Goal: Task Accomplishment & Management: Manage account settings

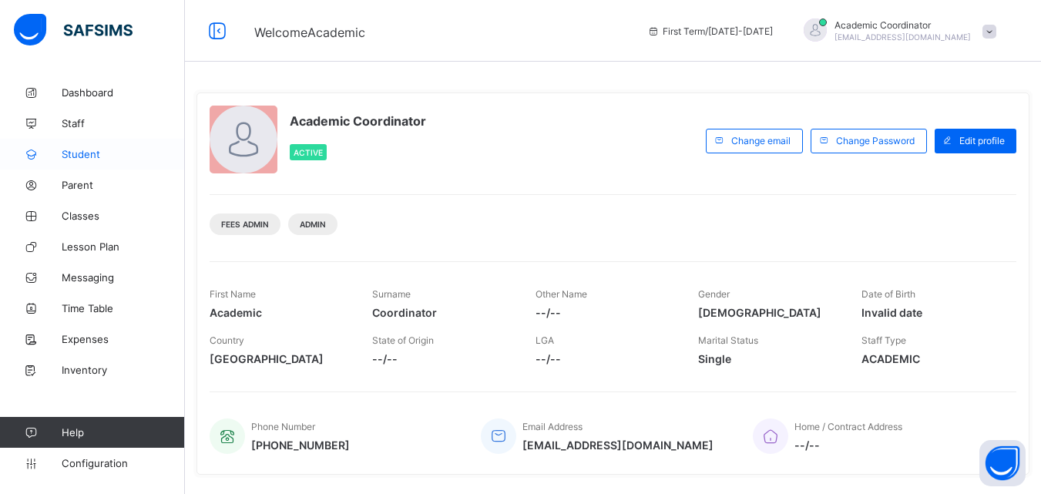
click at [101, 155] on span "Student" at bounding box center [123, 154] width 123 height 12
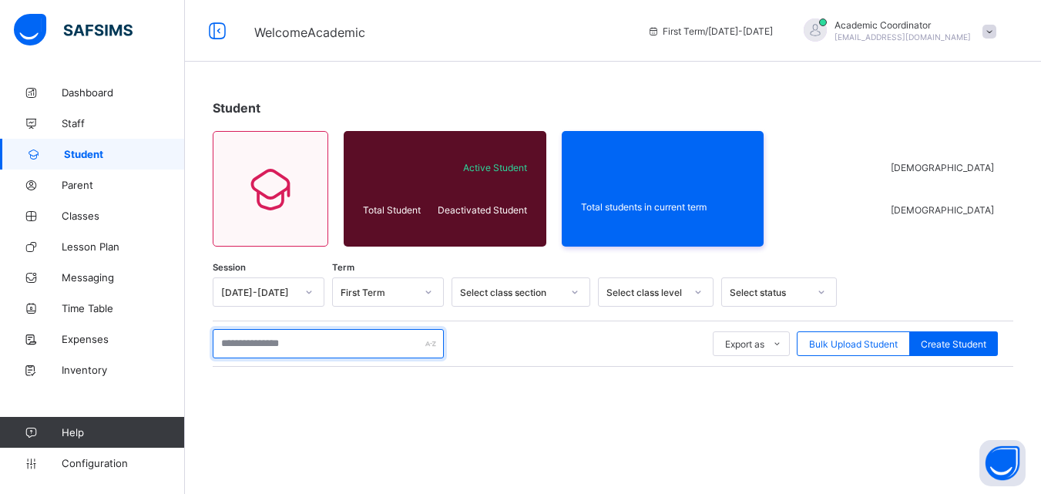
click at [295, 348] on input "text" at bounding box center [328, 343] width 231 height 29
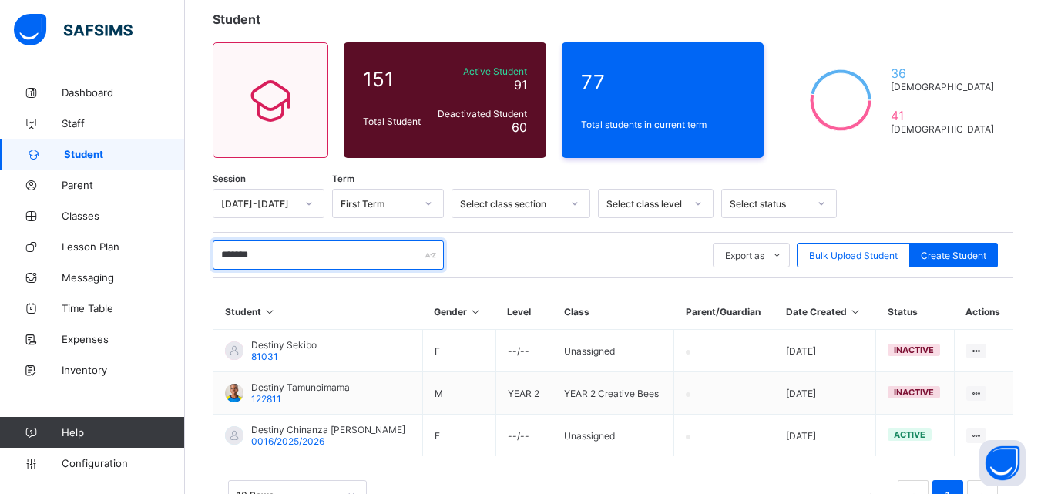
scroll to position [144, 0]
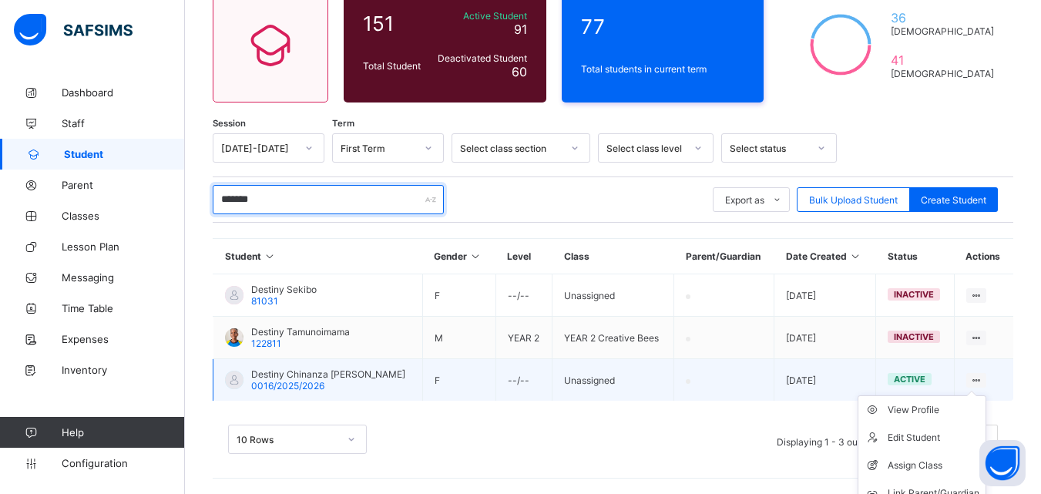
type input "*******"
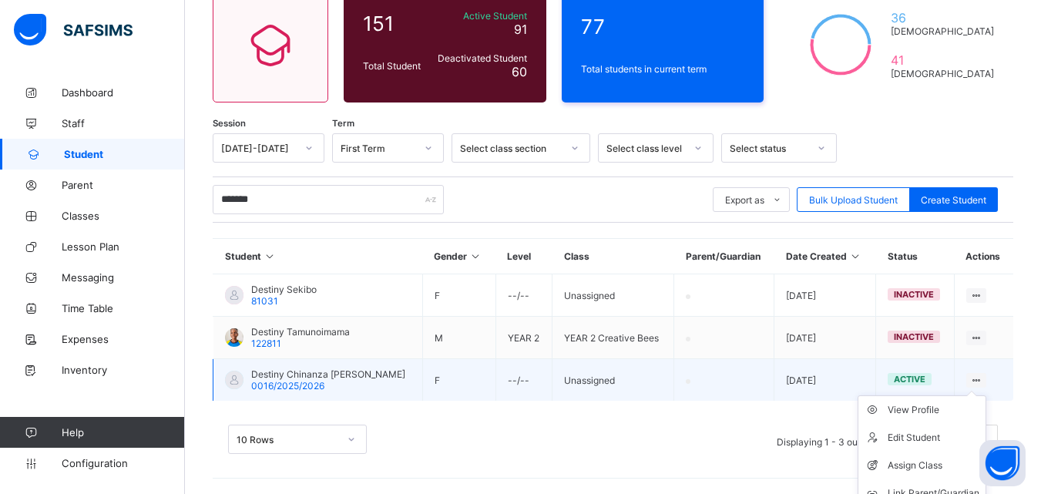
click at [983, 395] on ul "View Profile Edit Student Assign Class Link Parent/Guardian Delete Student" at bounding box center [922, 465] width 129 height 140
click at [929, 465] on div "Assign Class" at bounding box center [934, 465] width 92 height 15
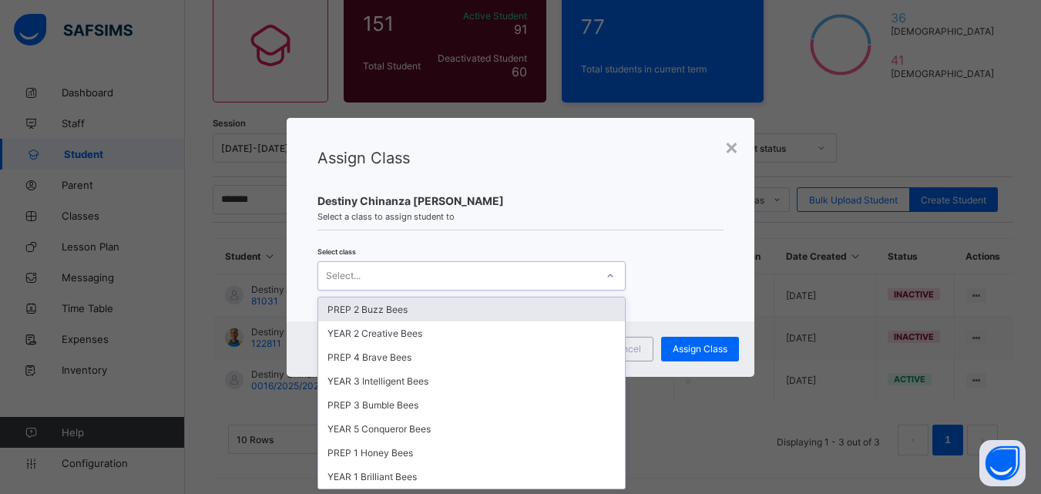
scroll to position [0, 0]
click at [598, 273] on div at bounding box center [610, 276] width 26 height 25
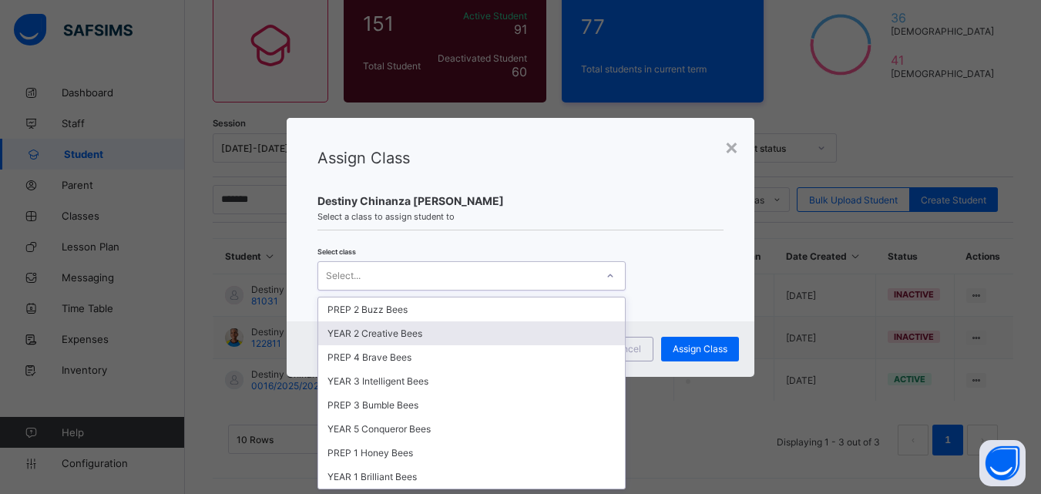
click at [411, 331] on div "YEAR 2 Creative Bees" at bounding box center [471, 333] width 307 height 24
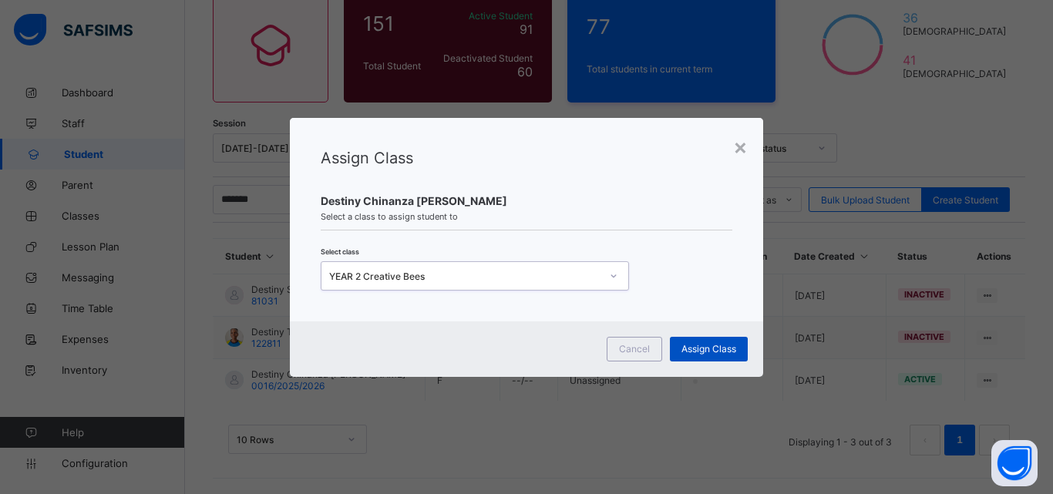
click at [700, 347] on span "Assign Class" at bounding box center [708, 349] width 55 height 12
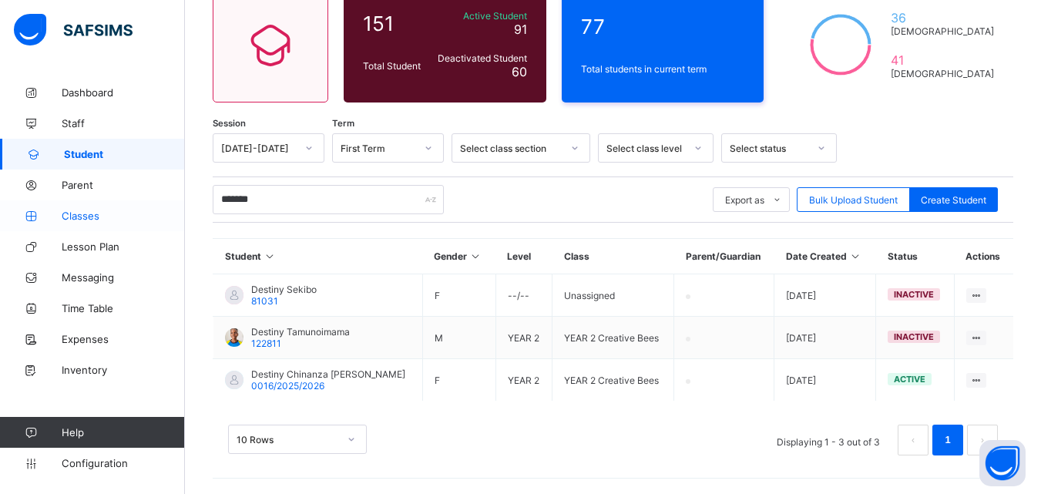
click at [93, 216] on span "Classes" at bounding box center [123, 216] width 123 height 12
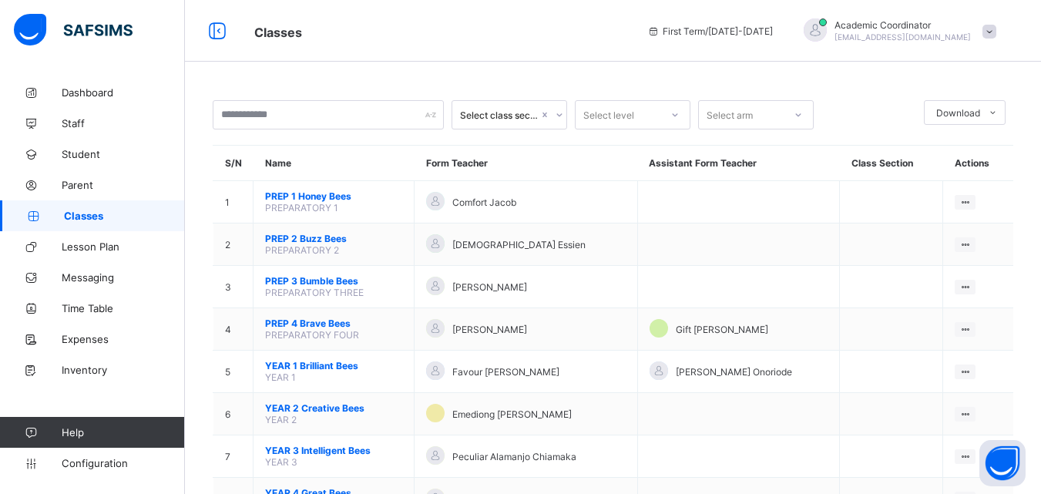
click at [373, 60] on div "Classes First Term / [DATE]-[DATE] Academic Coordinator [EMAIL_ADDRESS][DOMAIN_…" at bounding box center [520, 31] width 1041 height 62
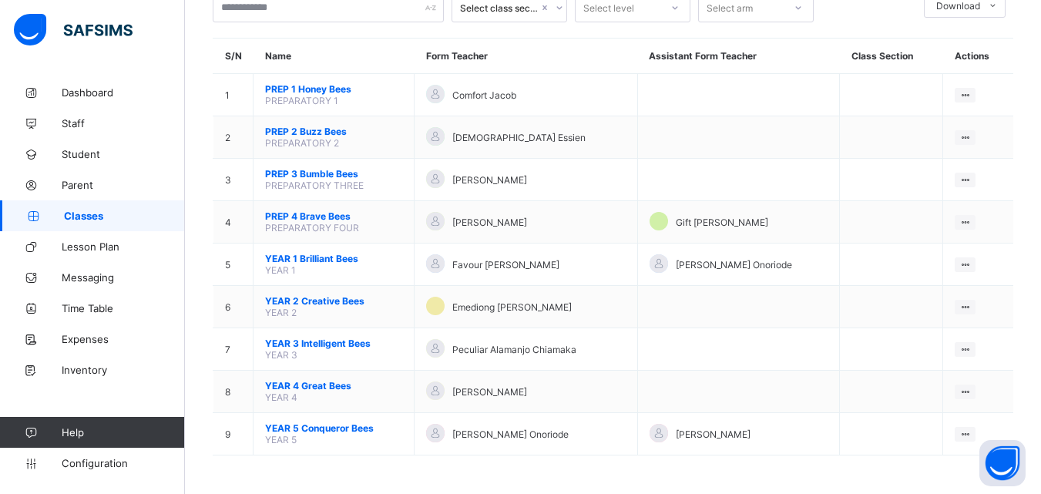
scroll to position [76, 0]
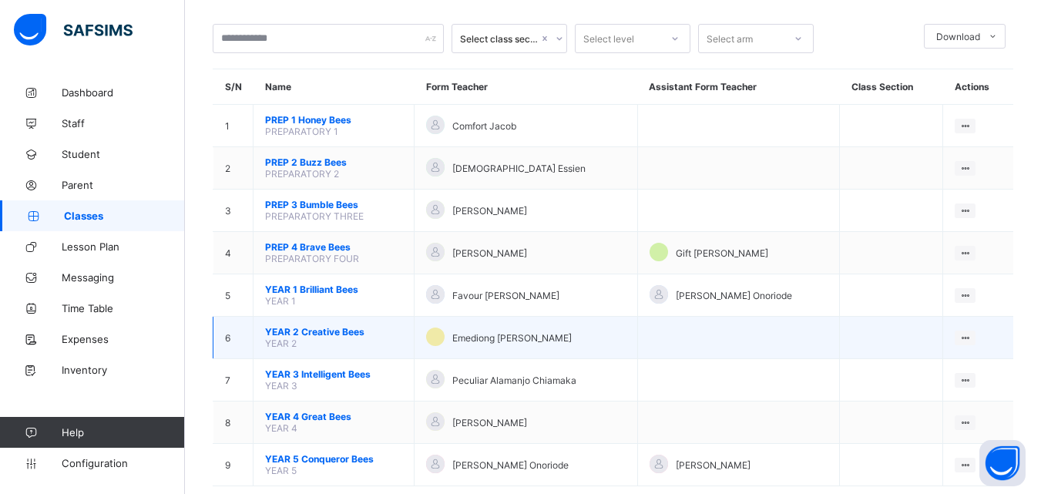
click at [331, 338] on td "YEAR 2 Creative Bees YEAR 2" at bounding box center [334, 338] width 161 height 42
click at [394, 345] on td "YEAR 2 Creative Bees YEAR 2" at bounding box center [334, 338] width 161 height 42
click at [412, 342] on td "YEAR 2 Creative Bees YEAR 2" at bounding box center [334, 338] width 161 height 42
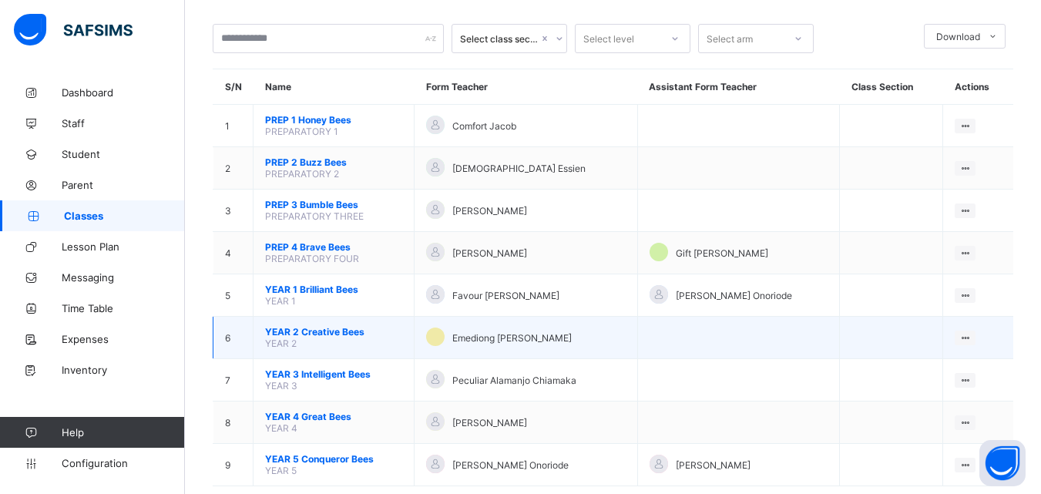
click at [412, 342] on td "YEAR 2 Creative Bees YEAR 2" at bounding box center [334, 338] width 161 height 42
click at [432, 342] on div at bounding box center [435, 338] width 18 height 21
click at [294, 341] on span "YEAR 2" at bounding box center [281, 344] width 32 height 12
click at [326, 333] on span "YEAR 2 Creative Bees" at bounding box center [333, 332] width 137 height 12
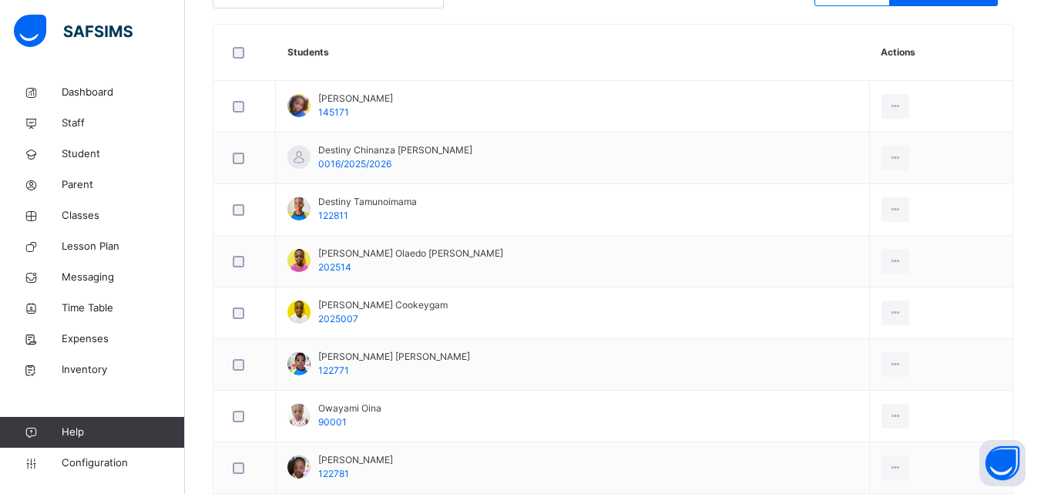
scroll to position [425, 0]
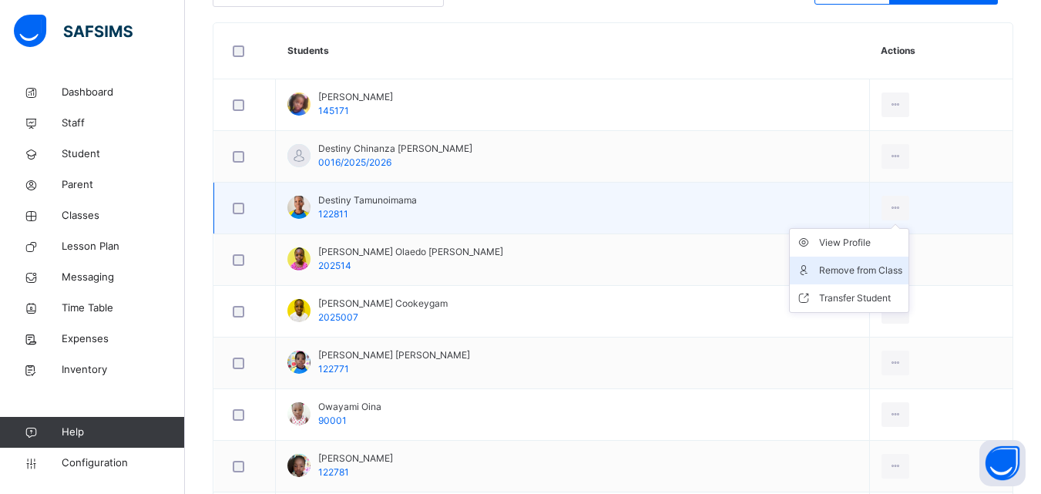
click at [868, 269] on div "Remove from Class" at bounding box center [860, 270] width 83 height 15
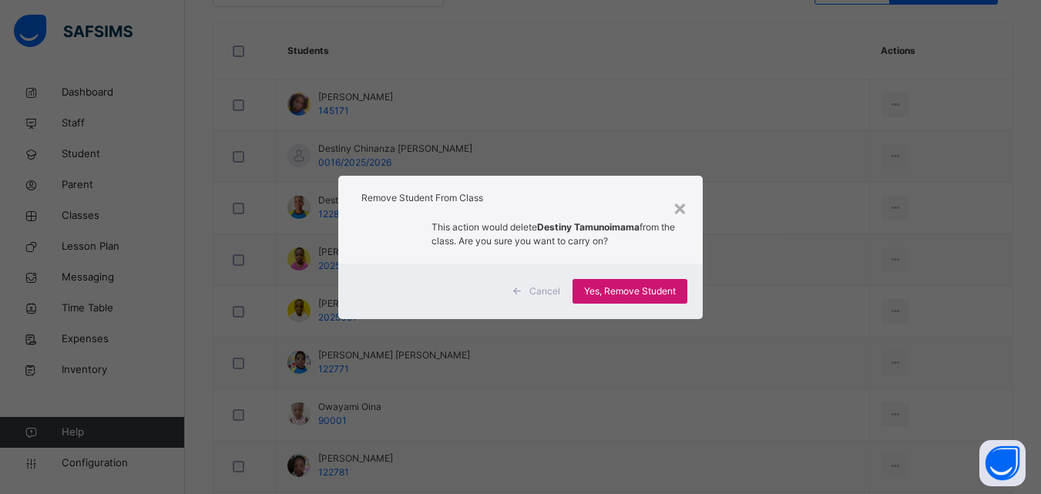
click at [678, 291] on div "Yes, Remove Student" at bounding box center [630, 291] width 115 height 25
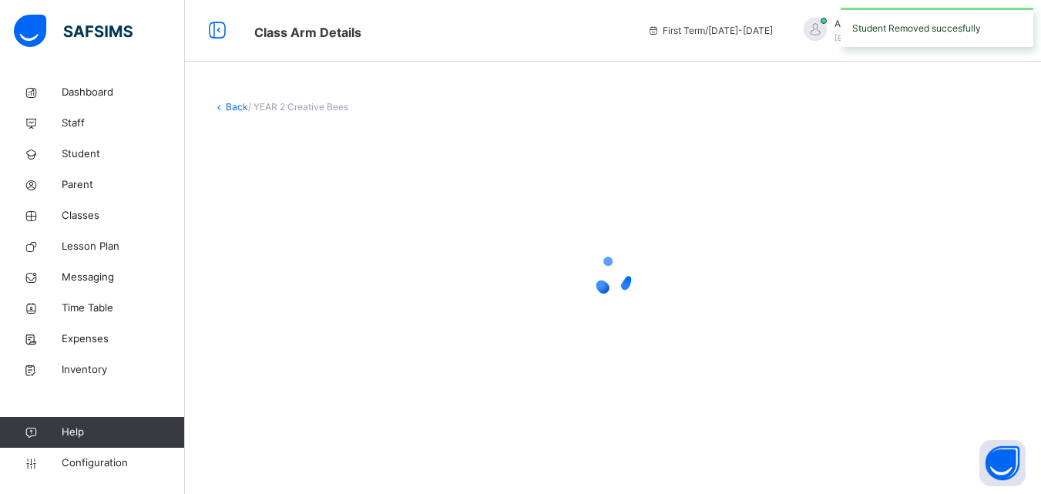
scroll to position [0, 0]
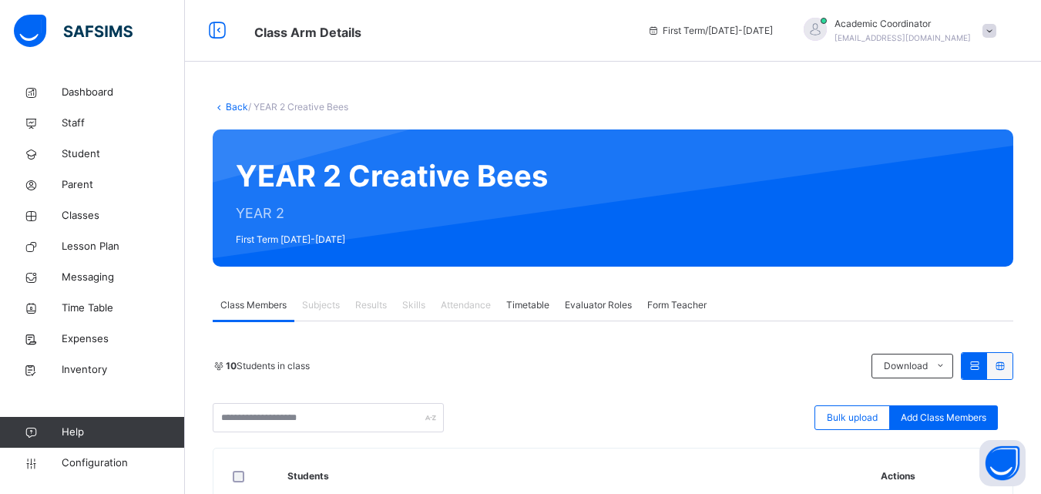
click at [590, 418] on div "Bulk upload Add Class Members" at bounding box center [613, 417] width 801 height 29
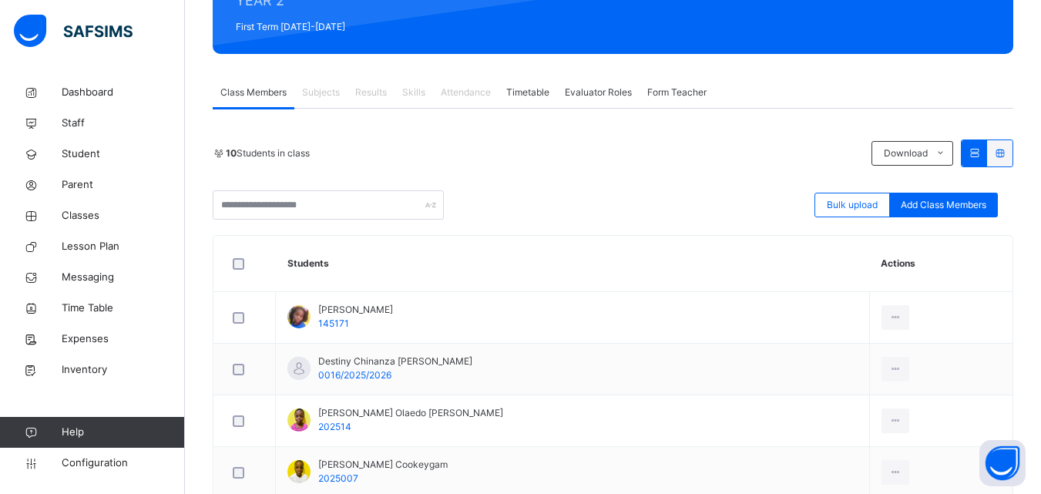
scroll to position [216, 0]
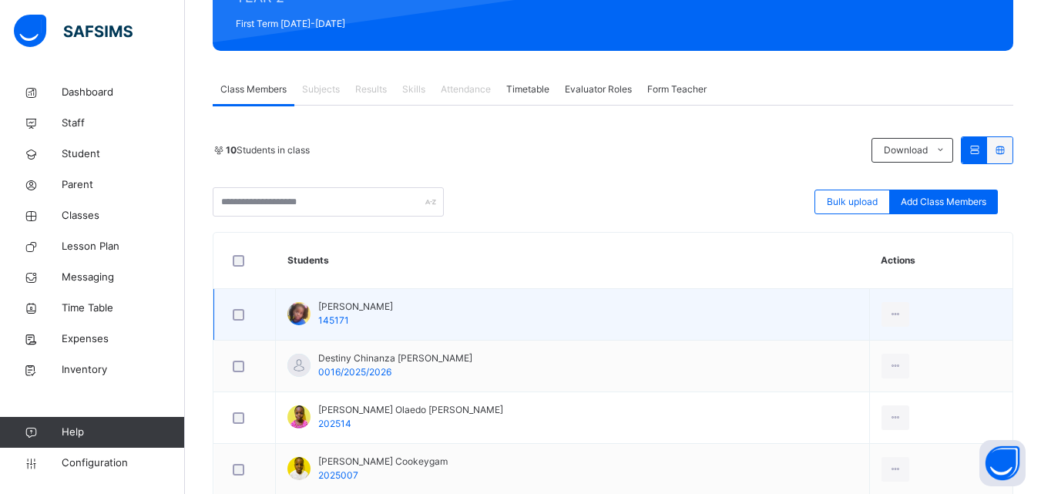
click at [348, 325] on div "[PERSON_NAME] 145171" at bounding box center [355, 314] width 75 height 28
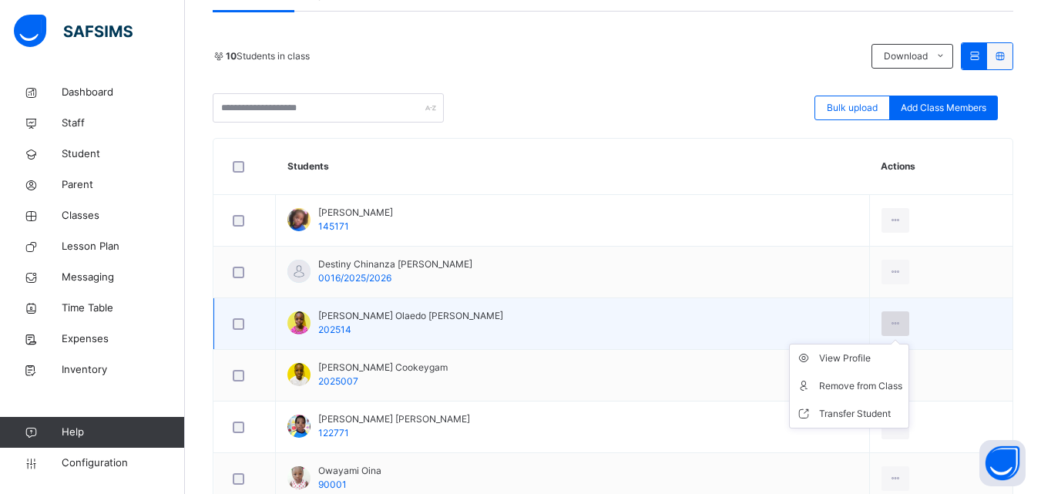
scroll to position [283, 0]
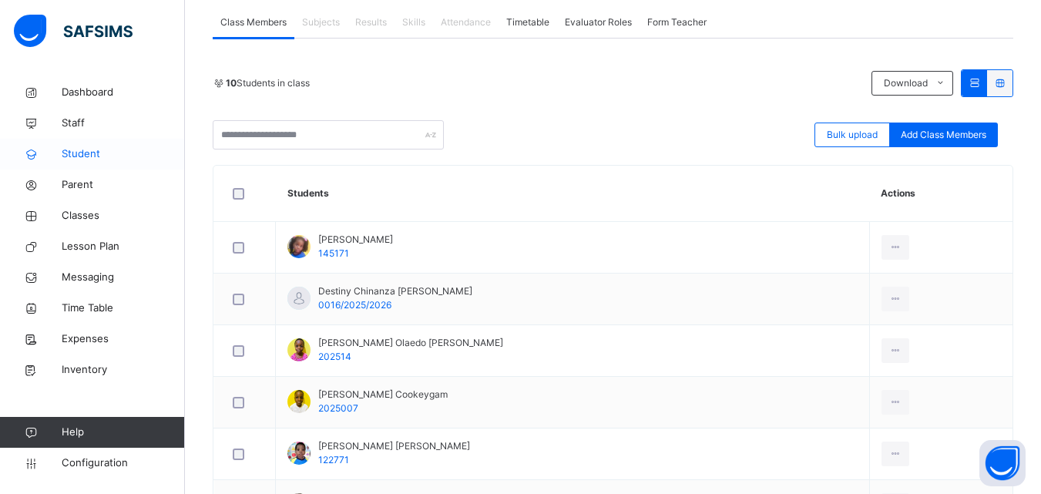
click at [90, 151] on span "Student" at bounding box center [123, 153] width 123 height 15
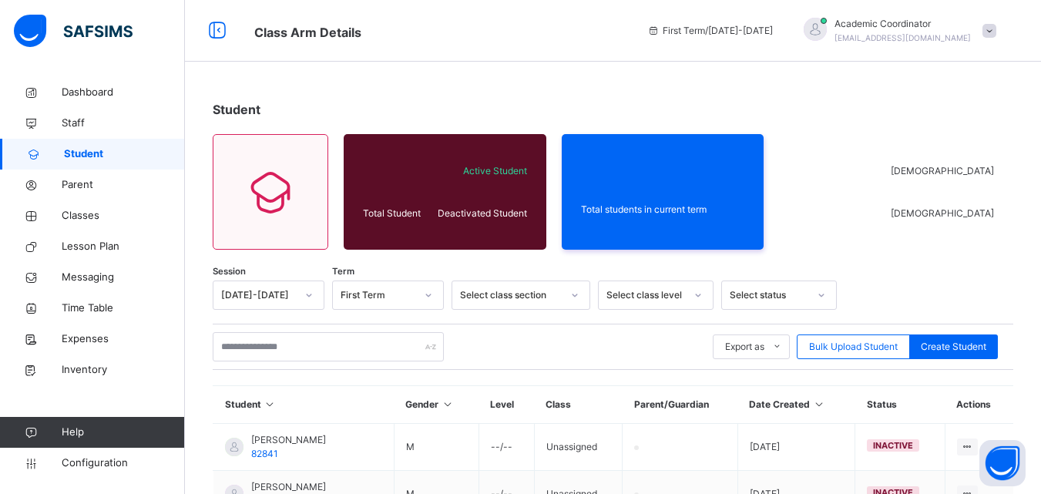
scroll to position [31, 0]
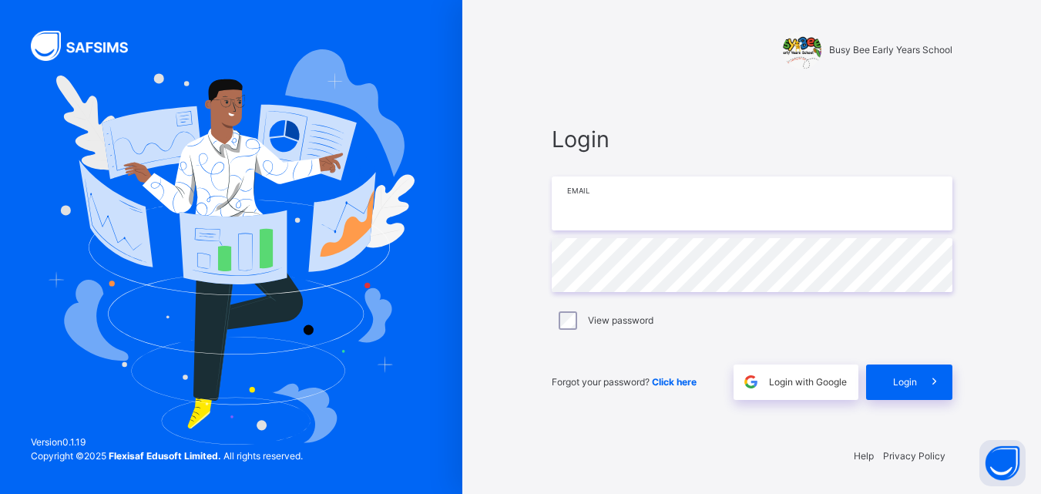
type input "**********"
